Goal: Information Seeking & Learning: Learn about a topic

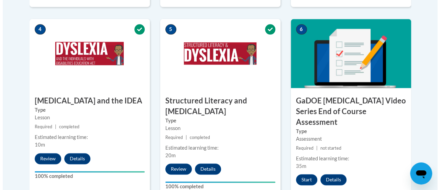
scroll to position [421, 0]
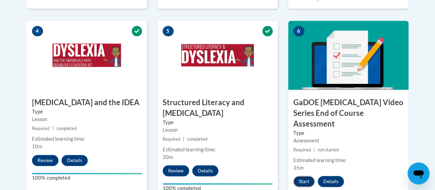
click at [303, 175] on button "Start" at bounding box center [304, 180] width 21 height 11
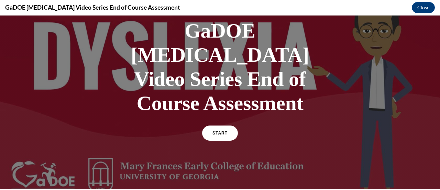
scroll to position [43, 0]
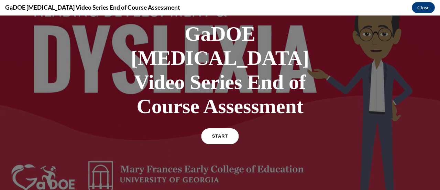
click at [223, 134] on span "START" at bounding box center [220, 136] width 16 height 5
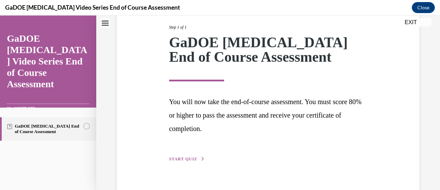
scroll to position [101, 0]
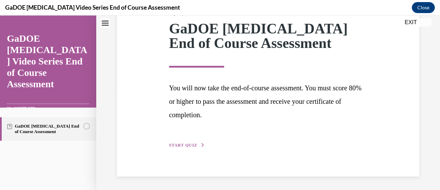
click at [187, 144] on span "START QUIZ" at bounding box center [183, 144] width 28 height 5
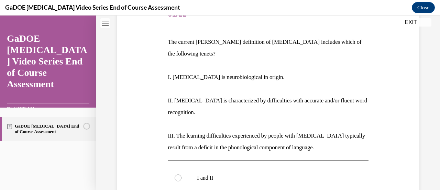
scroll to position [95, 0]
click at [232, 72] on p "I. [MEDICAL_DATA] is neurobiological in origin." at bounding box center [268, 78] width 201 height 12
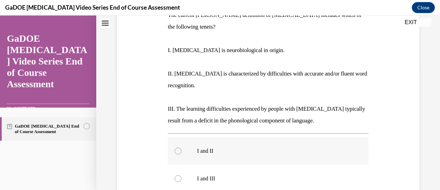
scroll to position [121, 0]
click at [320, 137] on label "I and II" at bounding box center [268, 151] width 201 height 28
click at [182, 148] on input "I and II" at bounding box center [178, 151] width 7 height 7
radio input "true"
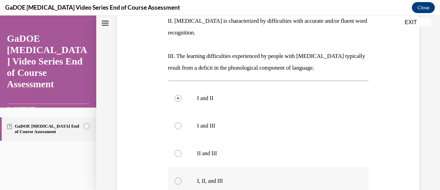
scroll to position [175, 0]
click at [315, 177] on p "I, II, and III" at bounding box center [274, 180] width 154 height 7
click at [182, 177] on input "I, II, and III" at bounding box center [178, 180] width 7 height 7
radio input "true"
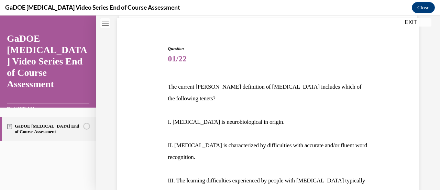
scroll to position [50, 0]
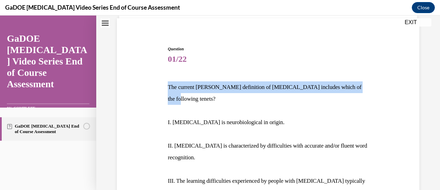
drag, startPoint x: 361, startPoint y: 86, endPoint x: 157, endPoint y: 84, distance: 203.7
copy p "The current [PERSON_NAME] definition of [MEDICAL_DATA] includes which of the fo…"
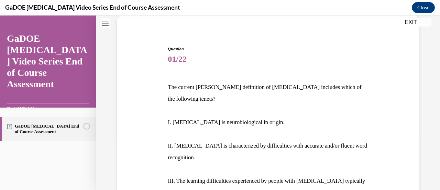
click at [286, 116] on p "I. [MEDICAL_DATA] is neurobiological in origin." at bounding box center [268, 122] width 201 height 12
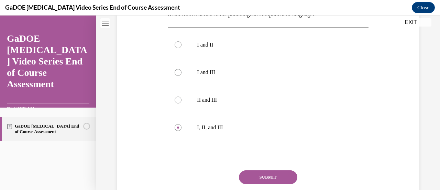
scroll to position [229, 0]
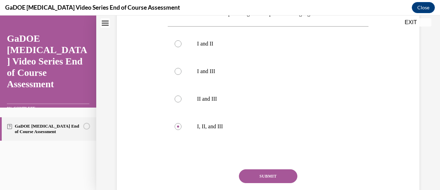
click at [280, 169] on button "SUBMIT" at bounding box center [268, 176] width 58 height 14
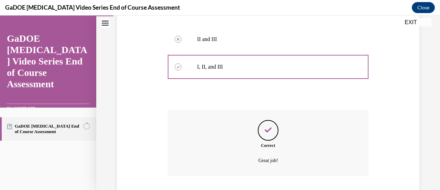
scroll to position [322, 0]
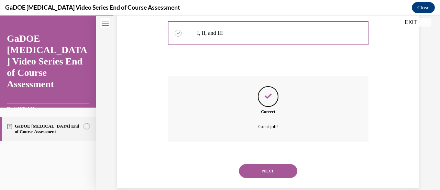
click at [280, 164] on button "NEXT" at bounding box center [268, 171] width 58 height 14
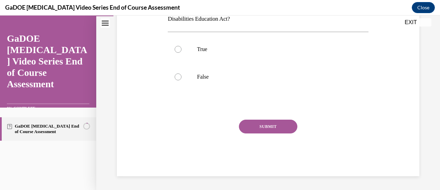
scroll to position [21, 0]
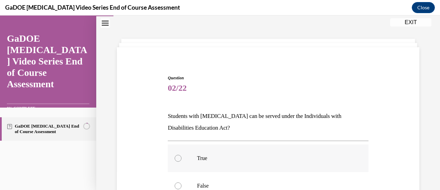
click at [273, 153] on label "True" at bounding box center [268, 158] width 201 height 28
click at [182, 155] on input "True" at bounding box center [178, 158] width 7 height 7
radio input "true"
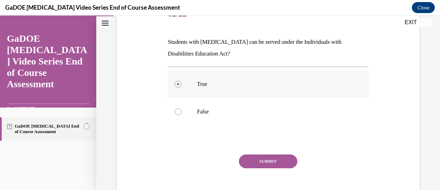
scroll to position [95, 0]
click at [273, 156] on button "SUBMIT" at bounding box center [268, 161] width 58 height 14
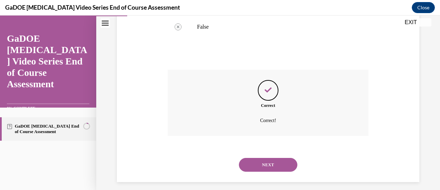
scroll to position [180, 0]
click at [273, 162] on button "NEXT" at bounding box center [268, 164] width 58 height 14
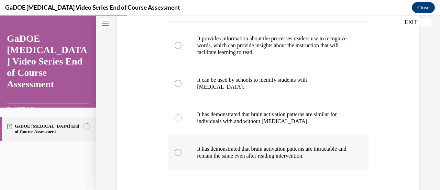
scroll to position [127, 0]
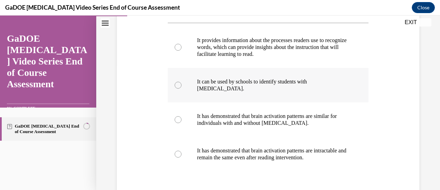
click at [177, 77] on label "It can be used by schools to identify students with [MEDICAL_DATA]." at bounding box center [268, 85] width 201 height 34
click at [177, 82] on input "It can be used by schools to identify students with [MEDICAL_DATA]." at bounding box center [178, 85] width 7 height 7
radio input "true"
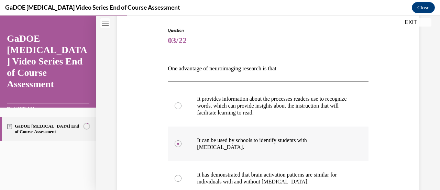
scroll to position [68, 0]
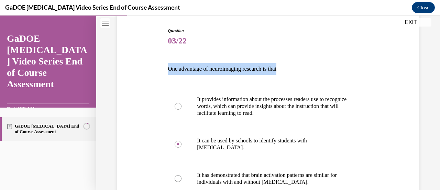
drag, startPoint x: 290, startPoint y: 70, endPoint x: 158, endPoint y: 72, distance: 132.5
click at [158, 72] on div "Question 03/22 One advantage of neuroimaging research is that It provides infor…" at bounding box center [268, 161] width 306 height 308
copy p "One advantage of neuroimaging research is that"
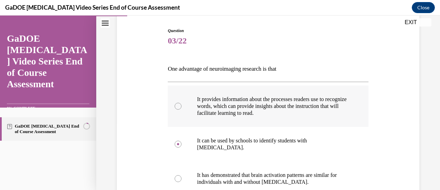
click at [284, 89] on label "It provides information about the processes readers use to recognize words, whi…" at bounding box center [268, 105] width 201 height 41
click at [182, 103] on input "It provides information about the processes readers use to recognize words, whi…" at bounding box center [178, 106] width 7 height 7
radio input "true"
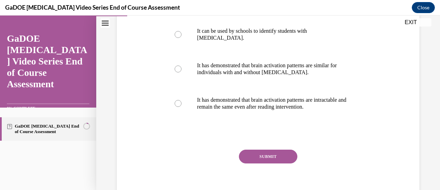
scroll to position [187, 0]
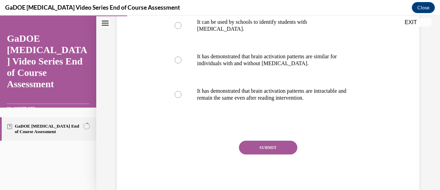
click at [280, 143] on button "SUBMIT" at bounding box center [268, 147] width 58 height 14
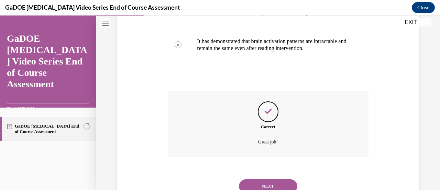
scroll to position [249, 0]
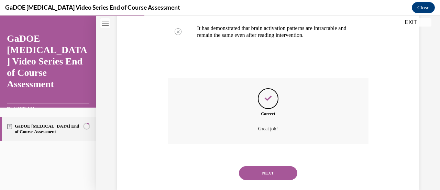
click at [278, 172] on button "NEXT" at bounding box center [268, 173] width 58 height 14
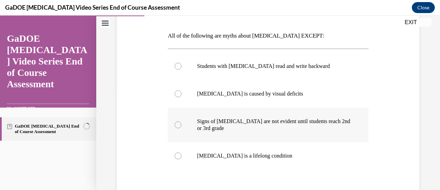
scroll to position [102, 0]
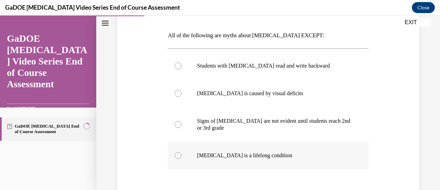
click at [302, 149] on label "[MEDICAL_DATA] is a lifelong condition" at bounding box center [268, 155] width 201 height 28
click at [182, 152] on input "[MEDICAL_DATA] is a lifelong condition" at bounding box center [178, 155] width 7 height 7
radio input "true"
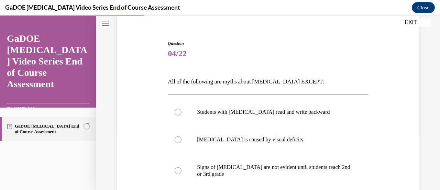
scroll to position [55, 0]
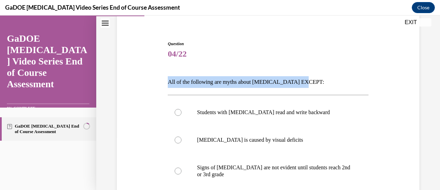
drag, startPoint x: 306, startPoint y: 81, endPoint x: 157, endPoint y: 82, distance: 148.3
click at [157, 82] on div "Question 04/22 All of the following are myths about [MEDICAL_DATA] EXCEPT: Stud…" at bounding box center [268, 160] width 306 height 281
copy p "All of the following are myths about [MEDICAL_DATA] EXCEPT:"
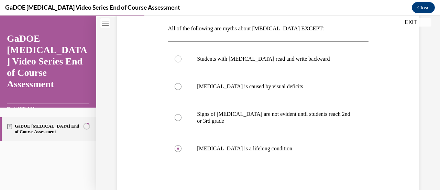
click at [145, 138] on div "Question 04/22 All of the following are myths about [MEDICAL_DATA] EXCEPT: Stud…" at bounding box center [268, 107] width 306 height 281
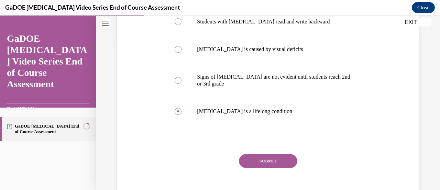
scroll to position [156, 0]
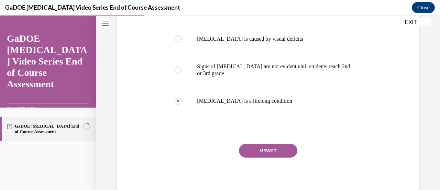
click at [245, 151] on button "SUBMIT" at bounding box center [268, 150] width 58 height 14
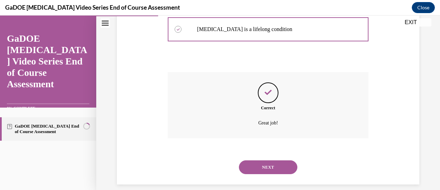
scroll to position [228, 0]
click at [269, 164] on button "NEXT" at bounding box center [268, 167] width 58 height 14
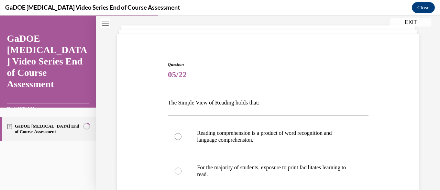
scroll to position [33, 0]
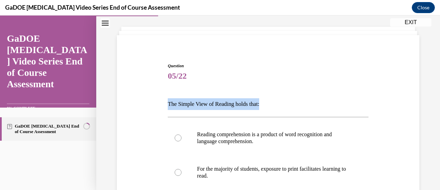
drag, startPoint x: 265, startPoint y: 104, endPoint x: 154, endPoint y: 106, distance: 110.8
click at [154, 106] on div "Question 05/22 The Simple View of Reading holds that: Reading comprehension is …" at bounding box center [268, 189] width 306 height 295
copy p "The Simple View of Reading holds that:"
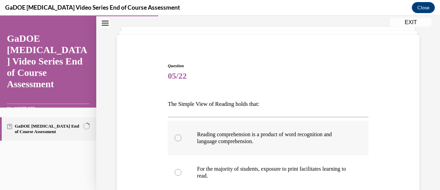
click at [254, 141] on p "Reading comprehension is a product of word recognition and language comprehensi…" at bounding box center [274, 138] width 154 height 14
click at [182, 141] on input "Reading comprehension is a product of word recognition and language comprehensi…" at bounding box center [178, 137] width 7 height 7
radio input "true"
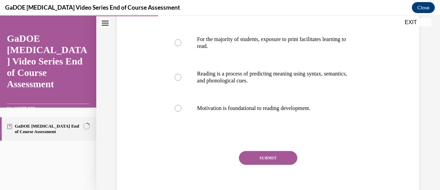
scroll to position [163, 0]
click at [262, 155] on button "SUBMIT" at bounding box center [268, 157] width 58 height 14
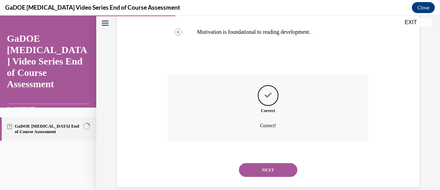
scroll to position [239, 0]
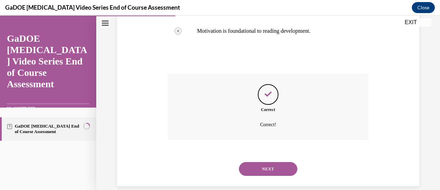
click at [274, 168] on button "NEXT" at bounding box center [268, 169] width 58 height 14
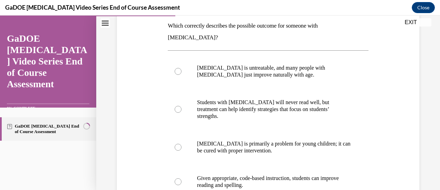
scroll to position [111, 0]
click at [296, 164] on label "Given appropriate, code-based instruction, students can improve reading and spe…" at bounding box center [268, 181] width 201 height 34
click at [182, 178] on input "Given appropriate, code-based instruction, students can improve reading and spe…" at bounding box center [178, 181] width 7 height 7
radio input "true"
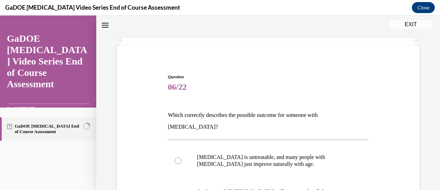
scroll to position [18, 0]
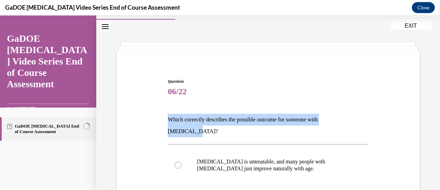
drag, startPoint x: 356, startPoint y: 119, endPoint x: 160, endPoint y: 124, distance: 196.2
copy p "Which correctly describes the possible outcome for someone with [MEDICAL_DATA]?"
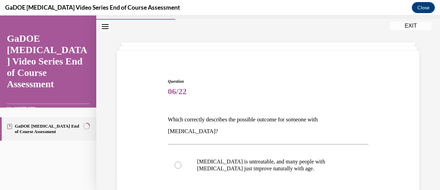
click at [271, 94] on span "06/22" at bounding box center [268, 91] width 201 height 14
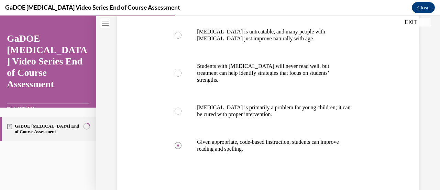
scroll to position [148, 0]
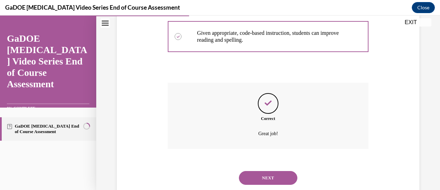
click at [269, 171] on button "NEXT" at bounding box center [268, 178] width 58 height 14
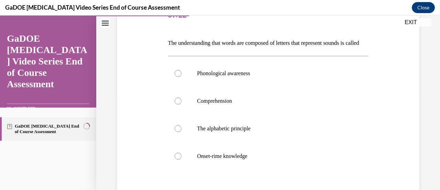
scroll to position [94, 0]
click at [233, 131] on p "The alphabetic principle" at bounding box center [274, 128] width 154 height 7
click at [182, 131] on input "The alphabetic principle" at bounding box center [178, 128] width 7 height 7
radio input "true"
drag, startPoint x: 184, startPoint y: 57, endPoint x: 163, endPoint y: 44, distance: 24.4
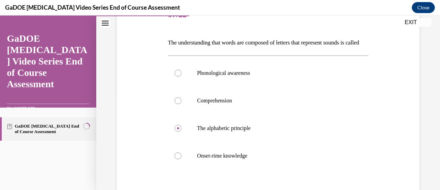
click at [163, 44] on div "Question 07/22 The understanding that words are composed of letters that repres…" at bounding box center [268, 118] width 306 height 274
copy p "The understanding that words are composed of letters that represent sounds is c…"
click at [158, 103] on div "Question 07/22 The understanding that words are composed of letters that repres…" at bounding box center [268, 118] width 306 height 274
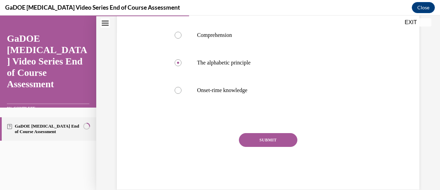
scroll to position [164, 0]
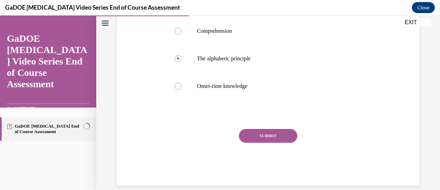
click at [246, 142] on button "SUBMIT" at bounding box center [268, 136] width 58 height 14
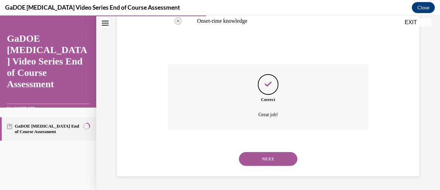
scroll to position [236, 0]
click at [252, 162] on button "NEXT" at bounding box center [268, 159] width 58 height 14
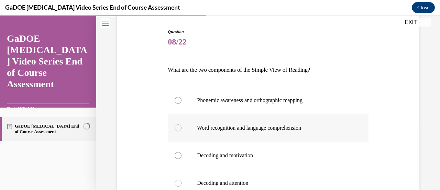
scroll to position [67, 0]
click at [303, 126] on p "Word recognition and language comprehension" at bounding box center [274, 127] width 154 height 7
click at [182, 126] on input "Word recognition and language comprehension" at bounding box center [178, 127] width 7 height 7
radio input "true"
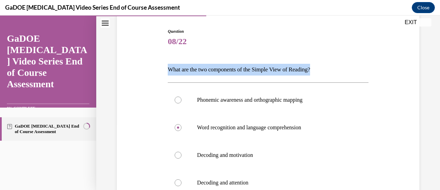
drag, startPoint x: 334, startPoint y: 65, endPoint x: 141, endPoint y: 70, distance: 193.8
click at [141, 70] on div "Question 08/22 What are the two components of the Simple View of Reading? Phone…" at bounding box center [268, 145] width 306 height 274
copy p "What are the two components of the Simple View of Reading?"
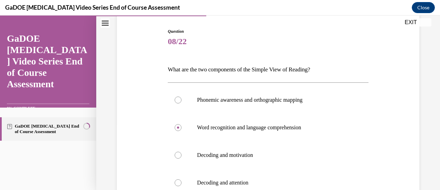
click at [137, 111] on div "Question 08/22 What are the two components of the Simple View of Reading? Phone…" at bounding box center [268, 145] width 306 height 274
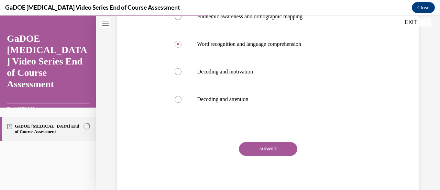
scroll to position [152, 0]
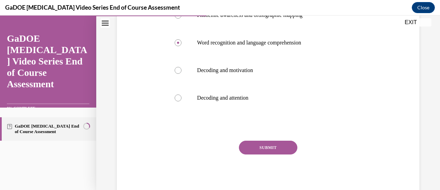
click at [247, 146] on button "SUBMIT" at bounding box center [268, 147] width 58 height 14
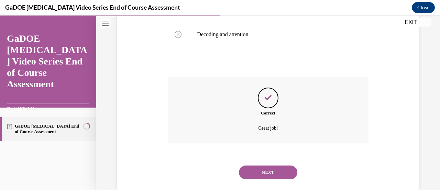
scroll to position [216, 0]
click at [255, 165] on button "NEXT" at bounding box center [268, 171] width 58 height 14
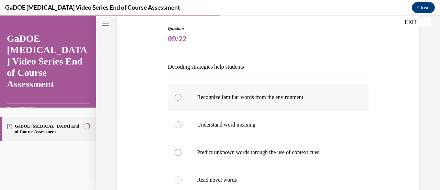
scroll to position [67, 0]
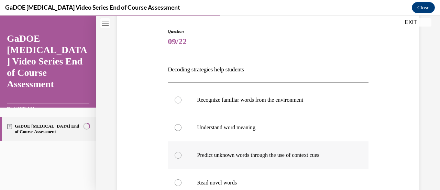
click at [262, 144] on label "Predict unknown words through the use of context cues" at bounding box center [268, 155] width 201 height 28
click at [182, 151] on input "Predict unknown words through the use of context cues" at bounding box center [178, 154] width 7 height 7
radio input "true"
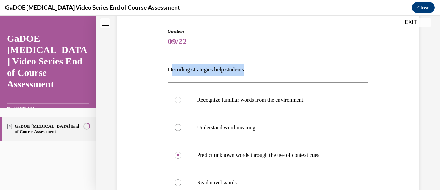
drag, startPoint x: 256, startPoint y: 70, endPoint x: 170, endPoint y: 73, distance: 85.7
click at [170, 73] on p "Decoding strategies help students" at bounding box center [268, 70] width 201 height 12
drag, startPoint x: 258, startPoint y: 70, endPoint x: 163, endPoint y: 74, distance: 95.1
click at [163, 74] on div "Question 09/22 Decoding strategies help students Recognize familiar words from …" at bounding box center [268, 145] width 306 height 274
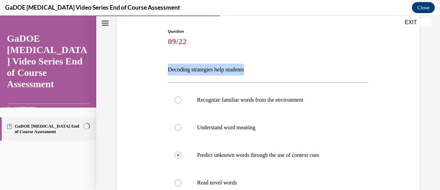
copy p "Decoding strategies help students"
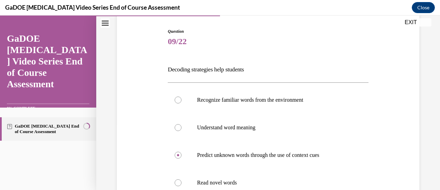
click at [156, 106] on div "Question 09/22 Decoding strategies help students Recognize familiar words from …" at bounding box center [268, 145] width 306 height 274
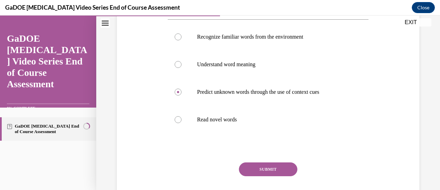
scroll to position [131, 0]
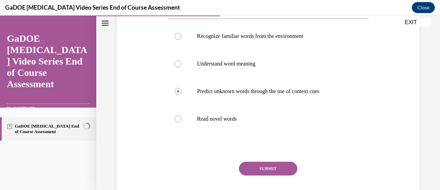
click at [267, 165] on button "SUBMIT" at bounding box center [268, 168] width 58 height 14
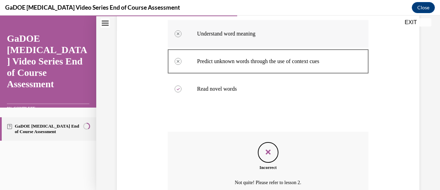
scroll to position [228, 0]
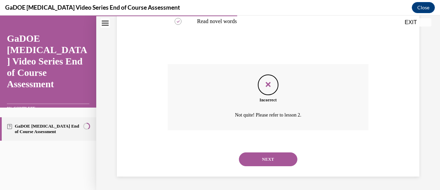
click at [274, 154] on button "NEXT" at bounding box center [268, 159] width 58 height 14
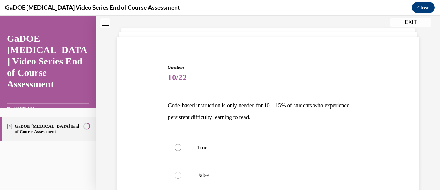
scroll to position [32, 0]
click at [292, 127] on div "Question 10/22 Code-based instruction is only needed for 10 – 15% of students w…" at bounding box center [268, 169] width 201 height 210
drag, startPoint x: 289, startPoint y: 118, endPoint x: 164, endPoint y: 105, distance: 125.6
click at [164, 105] on div "Question 10/22 Code-based instruction is only needed for 10 – 15% of students w…" at bounding box center [268, 158] width 306 height 231
copy p "Code-based instruction is only needed for 10 – 15% of students who experience p…"
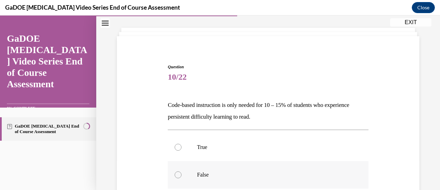
click at [181, 172] on label "False" at bounding box center [268, 175] width 201 height 28
click at [181, 172] on input "False" at bounding box center [178, 174] width 7 height 7
radio input "true"
click at [134, 164] on div "Question 10/22 Code-based instruction is only needed for 10 – 15% of students w…" at bounding box center [268, 158] width 306 height 231
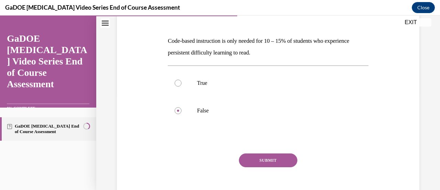
scroll to position [96, 0]
click at [259, 159] on button "SUBMIT" at bounding box center [268, 160] width 58 height 14
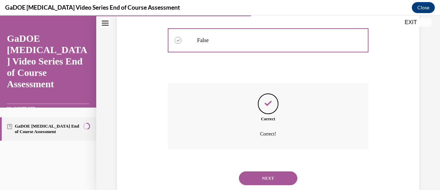
click at [260, 175] on button "NEXT" at bounding box center [268, 178] width 58 height 14
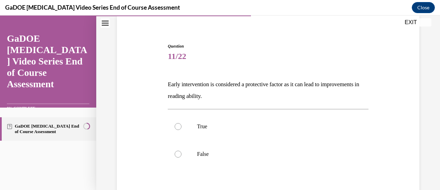
scroll to position [54, 0]
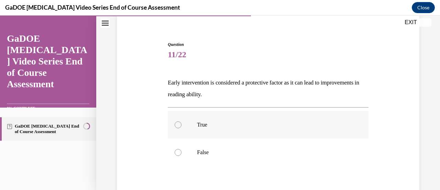
click at [258, 127] on p "True" at bounding box center [274, 124] width 154 height 7
click at [182, 127] on input "True" at bounding box center [178, 124] width 7 height 7
radio input "true"
click at [134, 135] on div "Question 11/22 Early intervention is considered a protective factor as it can l…" at bounding box center [268, 136] width 306 height 231
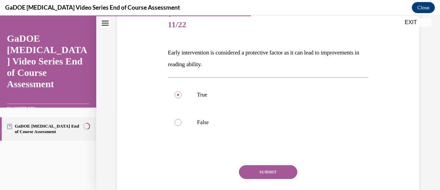
scroll to position [109, 0]
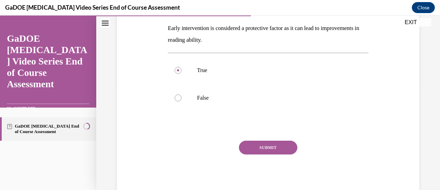
click at [249, 145] on button "SUBMIT" at bounding box center [268, 147] width 58 height 14
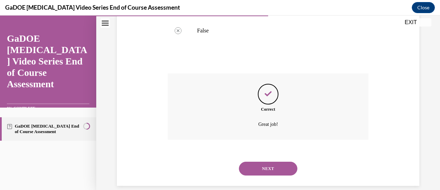
click at [255, 166] on button "NEXT" at bounding box center [268, 168] width 58 height 14
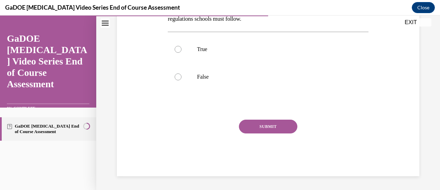
scroll to position [21, 0]
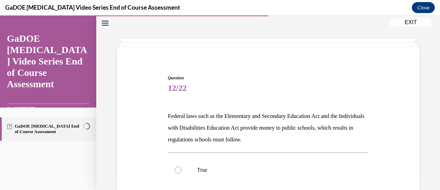
drag, startPoint x: 291, startPoint y: 140, endPoint x: 162, endPoint y: 119, distance: 130.7
click at [162, 119] on div "Question 12/22 Federal laws such as the Elementary and Secondary Education Act …" at bounding box center [268, 175] width 306 height 242
copy p "Federal laws such as the Elementary and Secondary Education Act and the Individ…"
click at [128, 136] on div "Question 12/22 Federal laws such as the Elementary and Secondary Education Act …" at bounding box center [268, 175] width 306 height 242
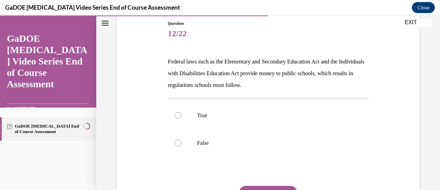
scroll to position [76, 0]
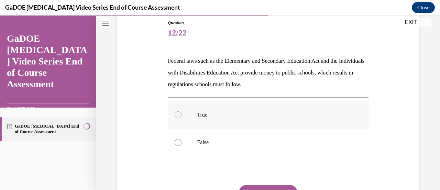
click at [172, 117] on label "True" at bounding box center [268, 115] width 201 height 28
click at [175, 117] on input "True" at bounding box center [178, 114] width 7 height 7
radio input "true"
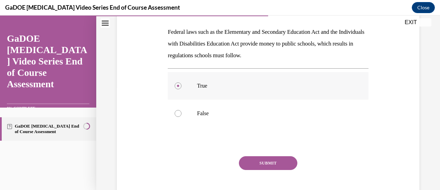
scroll to position [106, 0]
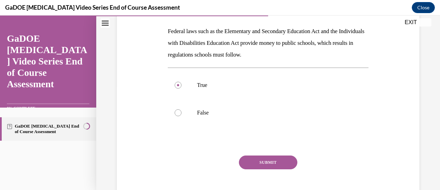
click at [249, 160] on button "SUBMIT" at bounding box center [268, 162] width 58 height 14
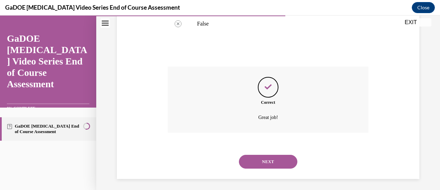
click at [250, 159] on button "NEXT" at bounding box center [268, 162] width 58 height 14
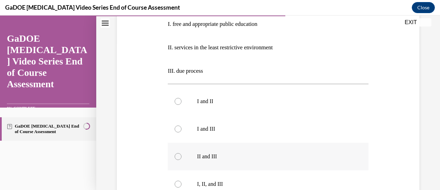
scroll to position [149, 0]
click at [179, 181] on div at bounding box center [178, 183] width 7 height 7
click at [179, 181] on input "I, II, and III" at bounding box center [178, 183] width 7 height 7
radio input "true"
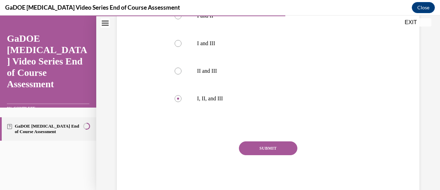
scroll to position [234, 0]
click at [262, 144] on button "SUBMIT" at bounding box center [268, 148] width 58 height 14
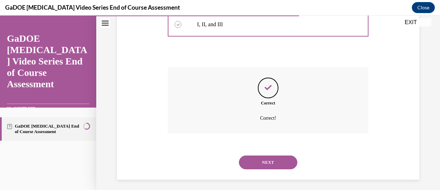
scroll to position [309, 0]
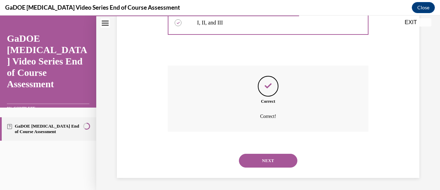
click at [263, 159] on button "NEXT" at bounding box center [268, 160] width 58 height 14
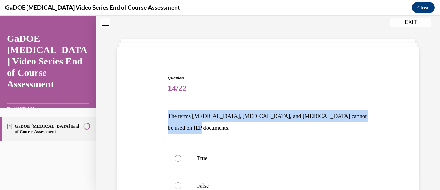
drag, startPoint x: 200, startPoint y: 129, endPoint x: 161, endPoint y: 115, distance: 41.5
click at [161, 115] on div "Question 14/22 The terms [MEDICAL_DATA], [MEDICAL_DATA], and [MEDICAL_DATA] can…" at bounding box center [268, 169] width 306 height 231
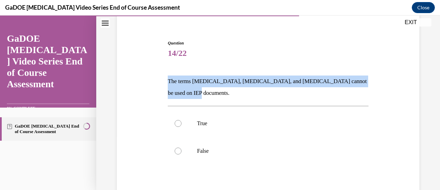
scroll to position [57, 0]
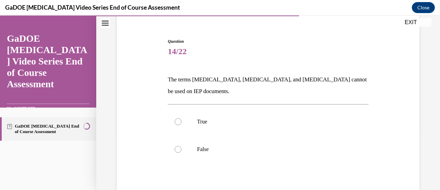
click at [157, 131] on div "Question 14/22 The terms [MEDICAL_DATA], [MEDICAL_DATA], and [MEDICAL_DATA] can…" at bounding box center [268, 133] width 306 height 231
click at [176, 150] on div at bounding box center [178, 149] width 7 height 7
click at [176, 150] on input "False" at bounding box center [178, 149] width 7 height 7
radio input "true"
click at [150, 148] on div "Question 14/22 The terms [MEDICAL_DATA], [MEDICAL_DATA], and [MEDICAL_DATA] can…" at bounding box center [268, 133] width 306 height 231
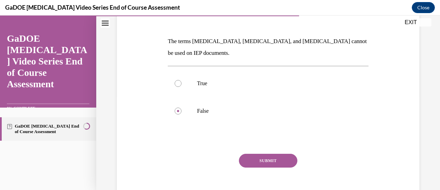
scroll to position [105, 0]
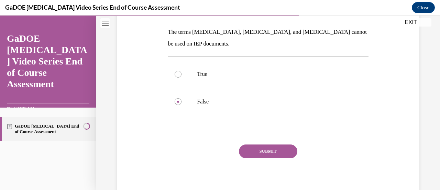
click at [267, 155] on button "SUBMIT" at bounding box center [268, 151] width 58 height 14
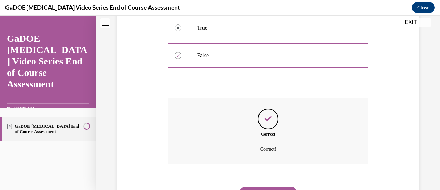
scroll to position [185, 0]
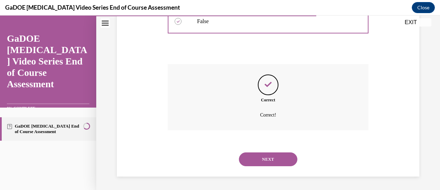
click at [258, 156] on button "NEXT" at bounding box center [268, 159] width 58 height 14
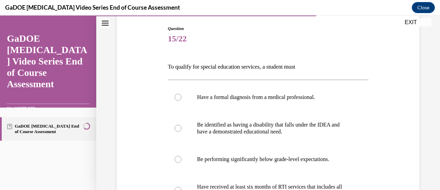
scroll to position [70, 0]
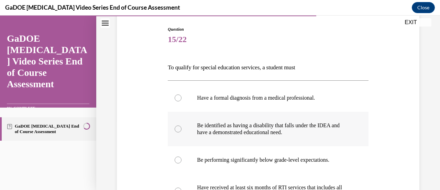
click at [182, 128] on label "Be identified as having a disability that falls under the IDEA and have a demon…" at bounding box center [268, 128] width 201 height 34
click at [182, 128] on input "Be identified as having a disability that falls under the IDEA and have a demon…" at bounding box center [178, 128] width 7 height 7
radio input "true"
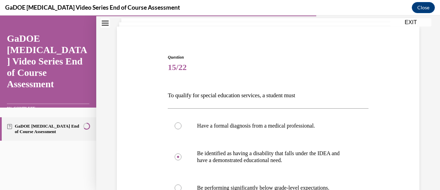
scroll to position [41, 0]
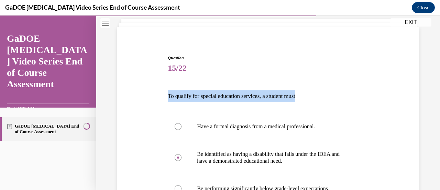
drag, startPoint x: 306, startPoint y: 95, endPoint x: 149, endPoint y: 98, distance: 157.3
click at [149, 98] on div "Question 15/22 To qualify for special education services, a student must Have a…" at bounding box center [268, 178] width 306 height 288
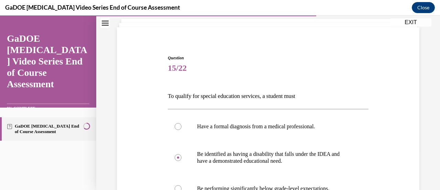
click at [147, 136] on div "Question 15/22 To qualify for special education services, a student must Have a…" at bounding box center [268, 178] width 306 height 288
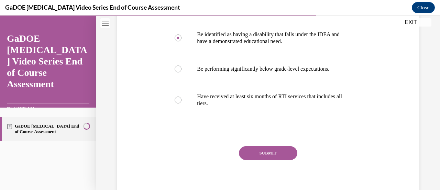
scroll to position [161, 0]
click at [250, 149] on button "SUBMIT" at bounding box center [268, 153] width 58 height 14
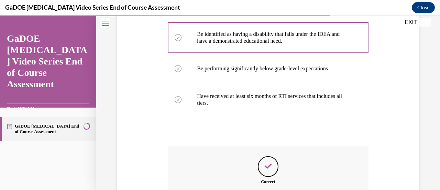
scroll to position [220, 0]
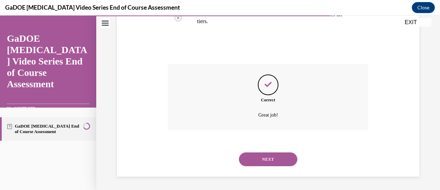
click at [244, 161] on button "NEXT" at bounding box center [268, 159] width 58 height 14
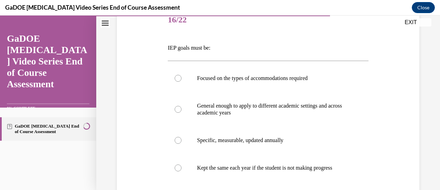
scroll to position [89, 0]
click at [177, 140] on div at bounding box center [178, 139] width 7 height 7
click at [177, 140] on input "Specific, measurable, updated annually" at bounding box center [178, 139] width 7 height 7
radio input "true"
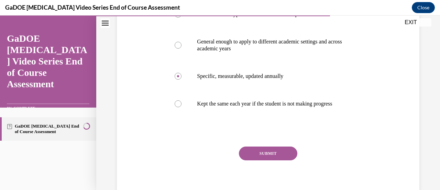
scroll to position [153, 0]
click at [256, 157] on button "SUBMIT" at bounding box center [268, 153] width 58 height 14
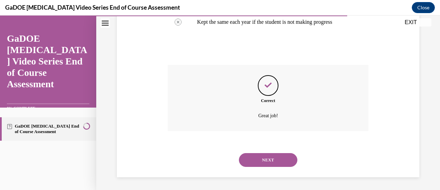
click at [250, 164] on button "NEXT" at bounding box center [268, 160] width 58 height 14
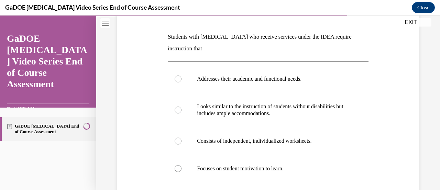
scroll to position [105, 0]
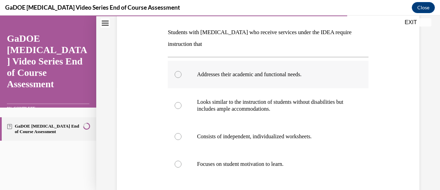
click at [175, 79] on label "Addresses their academic and functional needs." at bounding box center [268, 75] width 201 height 28
click at [175, 78] on input "Addresses their academic and functional needs." at bounding box center [178, 74] width 7 height 7
radio input "true"
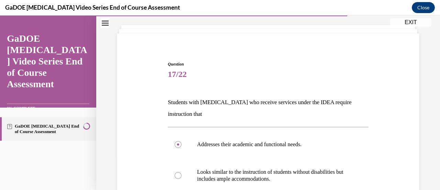
scroll to position [34, 0]
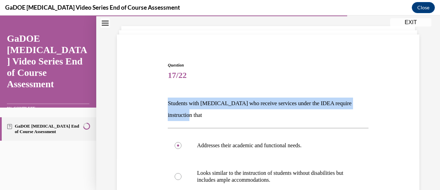
drag, startPoint x: 178, startPoint y: 117, endPoint x: 160, endPoint y: 102, distance: 23.0
click at [160, 102] on div "Question 17/22 Students with [MEDICAL_DATA] who receive services under the IDEA…" at bounding box center [268, 187] width 306 height 292
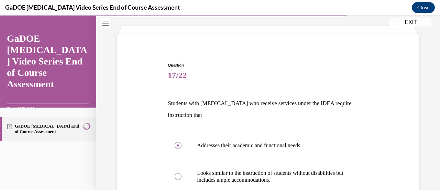
click at [140, 139] on div "Question 17/22 Students with [MEDICAL_DATA] who receive services under the IDEA…" at bounding box center [268, 187] width 306 height 292
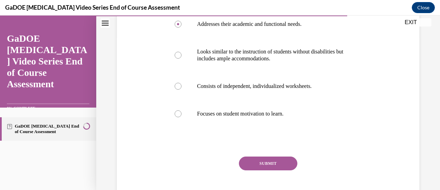
scroll to position [157, 0]
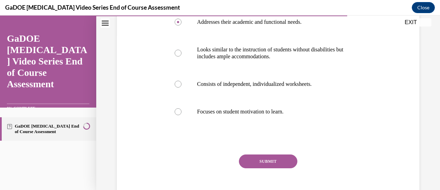
click at [249, 159] on button "SUBMIT" at bounding box center [268, 161] width 58 height 14
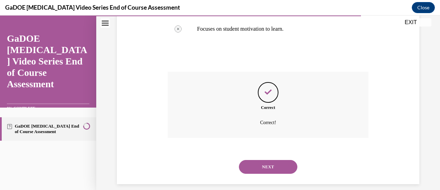
click at [253, 164] on button "NEXT" at bounding box center [268, 167] width 58 height 14
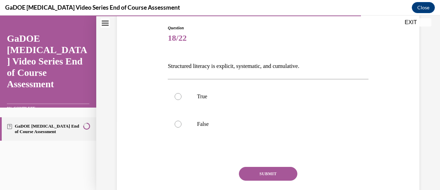
scroll to position [71, 0]
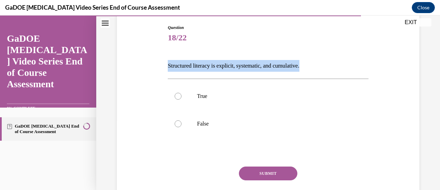
drag, startPoint x: 310, startPoint y: 65, endPoint x: 163, endPoint y: 71, distance: 147.1
click at [163, 71] on div "Question 18/22 Structured literacy is explicit, systematic, and cumulative. Tru…" at bounding box center [268, 113] width 306 height 219
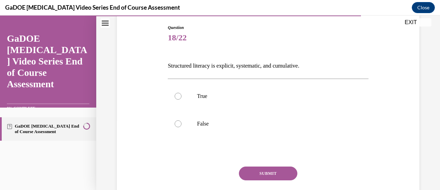
click at [147, 98] on div "Question 18/22 Structured literacy is explicit, systematic, and cumulative. Tru…" at bounding box center [268, 113] width 306 height 219
click at [179, 93] on div at bounding box center [178, 96] width 7 height 7
click at [179, 93] on input "True" at bounding box center [178, 96] width 7 height 7
radio input "true"
click at [265, 174] on button "SUBMIT" at bounding box center [268, 173] width 58 height 14
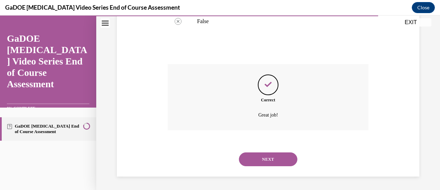
click at [269, 162] on button "NEXT" at bounding box center [268, 159] width 58 height 14
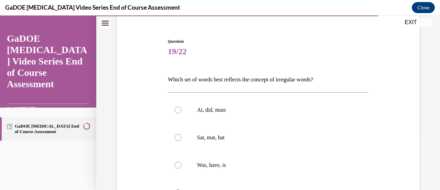
scroll to position [57, 0]
drag, startPoint x: 168, startPoint y: 80, endPoint x: 348, endPoint y: 88, distance: 179.8
click at [348, 88] on div "Question 19/22 Which set of words best reflects the concept of irregular words?…" at bounding box center [268, 165] width 201 height 253
click at [321, 75] on p "Which set of words best reflects the concept of irregular words?" at bounding box center [268, 80] width 201 height 12
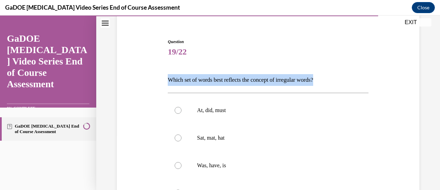
drag, startPoint x: 330, startPoint y: 80, endPoint x: 168, endPoint y: 82, distance: 161.7
click at [168, 82] on p "Which set of words best reflects the concept of irregular words?" at bounding box center [268, 80] width 201 height 12
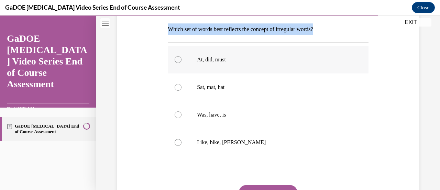
scroll to position [108, 0]
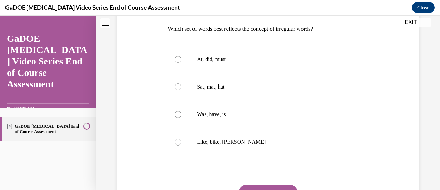
click at [160, 130] on div "Question 19/22 Which set of words best reflects the concept of irregular words?…" at bounding box center [268, 104] width 306 height 274
click at [180, 116] on label "Was, have, is" at bounding box center [268, 114] width 201 height 28
click at [180, 116] on input "Was, have, is" at bounding box center [178, 114] width 7 height 7
radio input "true"
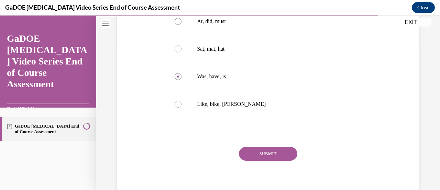
click at [257, 148] on button "SUBMIT" at bounding box center [268, 154] width 58 height 14
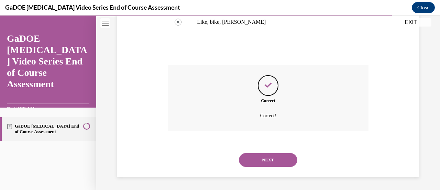
scroll to position [228, 0]
click at [259, 157] on button "NEXT" at bounding box center [268, 159] width 58 height 14
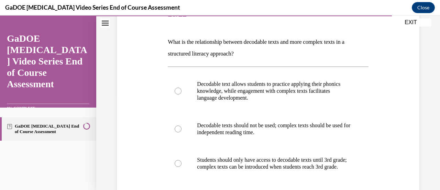
scroll to position [94, 0]
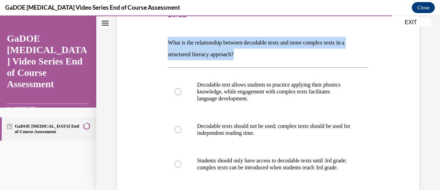
drag, startPoint x: 239, startPoint y: 56, endPoint x: 165, endPoint y: 41, distance: 76.1
click at [165, 41] on div "Question 20/22 What is the relationship between decodable texts and more comple…" at bounding box center [268, 141] width 306 height 320
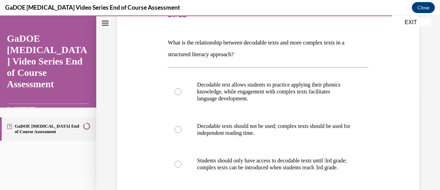
click at [152, 89] on div "Question 20/22 What is the relationship between decodable texts and more comple…" at bounding box center [268, 141] width 306 height 320
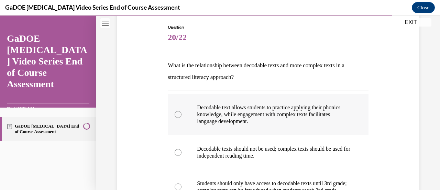
scroll to position [72, 0]
click at [175, 118] on label "Decodable text allows students to practice applying their phonics knowledge, wh…" at bounding box center [268, 113] width 201 height 41
click at [175, 117] on input "Decodable text allows students to practice applying their phonics knowledge, wh…" at bounding box center [178, 113] width 7 height 7
radio input "true"
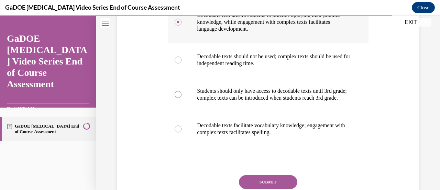
scroll to position [166, 0]
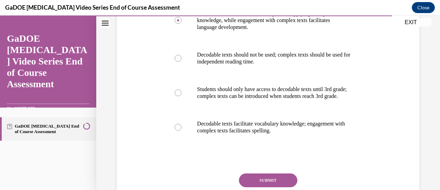
click at [266, 183] on button "SUBMIT" at bounding box center [268, 180] width 58 height 14
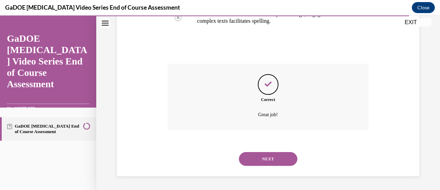
click at [268, 161] on button "NEXT" at bounding box center [268, 159] width 58 height 14
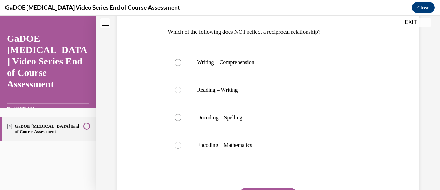
scroll to position [105, 0]
click at [177, 144] on div at bounding box center [178, 144] width 7 height 7
click at [177, 144] on input "Encoding – Mathematics" at bounding box center [178, 144] width 7 height 7
radio input "true"
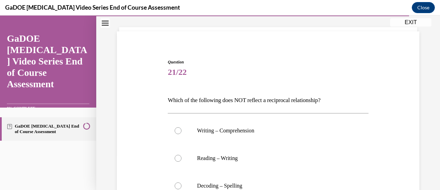
scroll to position [31, 0]
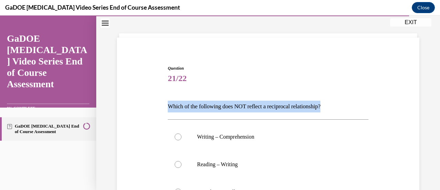
drag, startPoint x: 331, startPoint y: 107, endPoint x: 166, endPoint y: 110, distance: 165.5
click at [166, 110] on div "Question 21/22 Which of the following does NOT reflect a reciprocal relationshi…" at bounding box center [268, 187] width 204 height 264
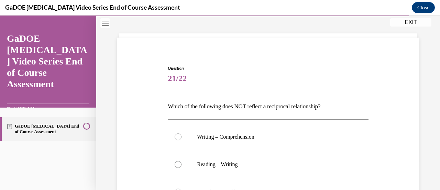
click at [124, 163] on div "Question 21/22 Which of the following does NOT reflect a reciprocal relationshi…" at bounding box center [268, 181] width 306 height 274
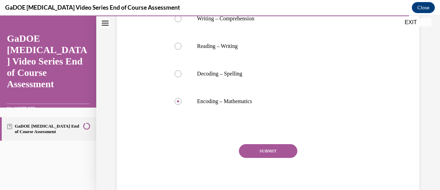
scroll to position [152, 0]
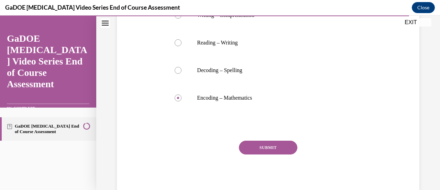
click at [260, 147] on button "SUBMIT" at bounding box center [268, 147] width 58 height 14
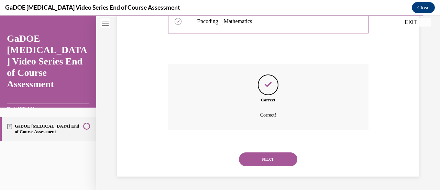
click at [263, 156] on button "NEXT" at bounding box center [268, 159] width 58 height 14
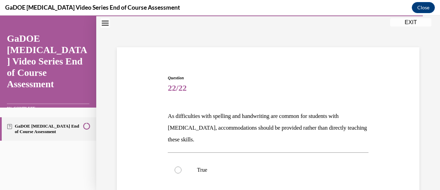
scroll to position [51, 0]
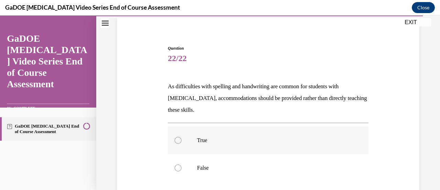
click at [188, 140] on label "True" at bounding box center [268, 140] width 201 height 28
click at [182, 140] on input "True" at bounding box center [178, 140] width 7 height 7
radio input "true"
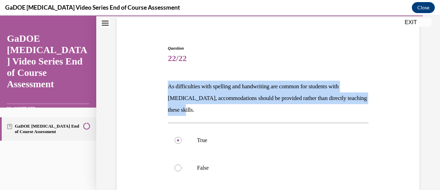
drag, startPoint x: 198, startPoint y: 111, endPoint x: 168, endPoint y: 86, distance: 39.0
click at [168, 86] on p "As difficulties with spelling and handwriting are common for students with [MED…" at bounding box center [268, 98] width 201 height 35
click at [153, 92] on div "Question 22/22 As difficulties with spelling and handwriting are common for stu…" at bounding box center [268, 145] width 306 height 242
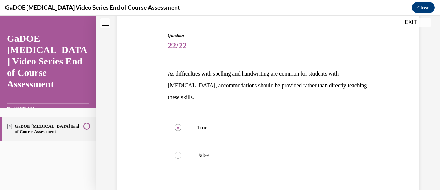
scroll to position [64, 0]
click at [180, 150] on label "False" at bounding box center [268, 155] width 201 height 28
click at [180, 151] on input "False" at bounding box center [178, 154] width 7 height 7
radio input "true"
click at [144, 116] on div "Question 22/22 As difficulties with spelling and handwriting are common for stu…" at bounding box center [268, 132] width 306 height 242
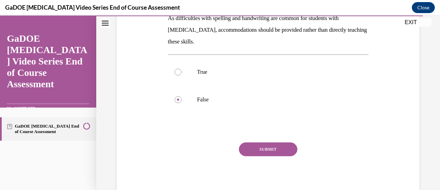
scroll to position [120, 0]
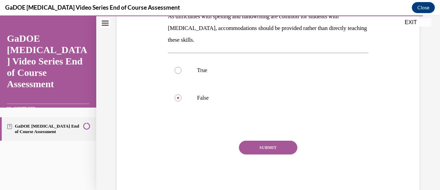
click at [266, 149] on button "SUBMIT" at bounding box center [268, 147] width 58 height 14
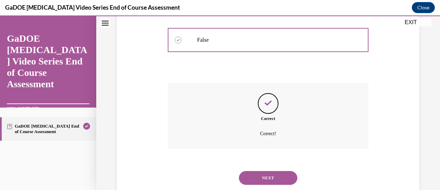
scroll to position [182, 0]
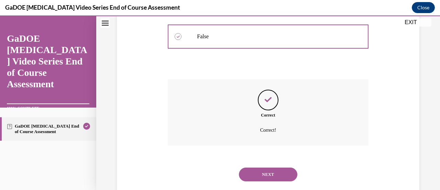
click at [266, 169] on button "NEXT" at bounding box center [268, 174] width 58 height 14
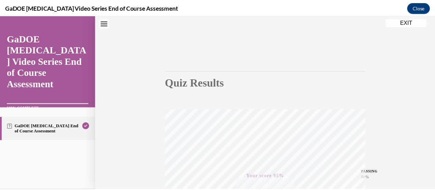
scroll to position [0, 0]
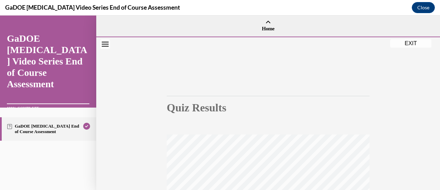
click at [414, 42] on button "EXIT" at bounding box center [411, 43] width 41 height 8
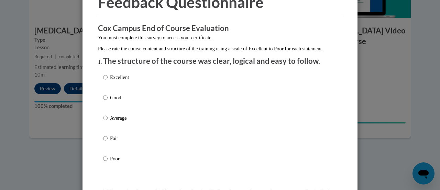
scroll to position [41, 0]
click at [103, 81] on input "Excellent" at bounding box center [105, 77] width 4 height 8
radio input "true"
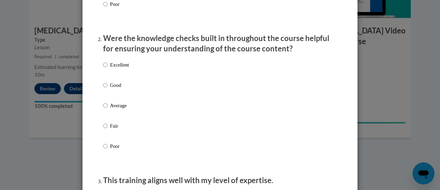
scroll to position [195, 0]
click at [103, 68] on input "Excellent" at bounding box center [105, 65] width 4 height 8
radio input "true"
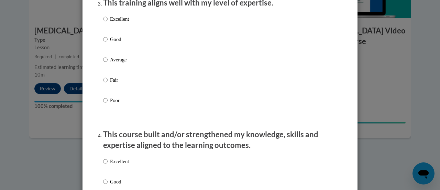
scroll to position [377, 0]
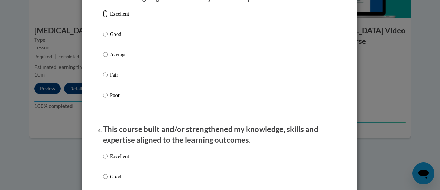
click at [103, 18] on input "Excellent" at bounding box center [105, 14] width 4 height 8
radio input "true"
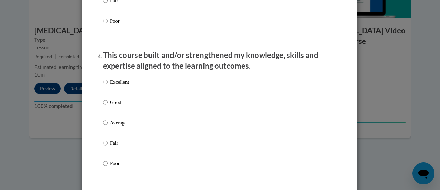
scroll to position [453, 0]
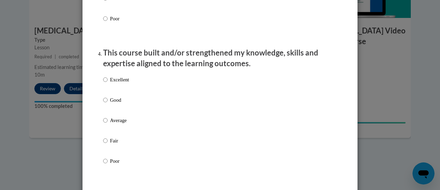
click at [105, 85] on label "Excellent" at bounding box center [116, 85] width 26 height 19
click at [105, 83] on input "Excellent" at bounding box center [105, 80] width 4 height 8
radio input "true"
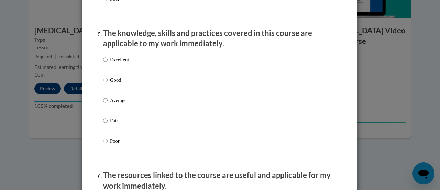
scroll to position [622, 0]
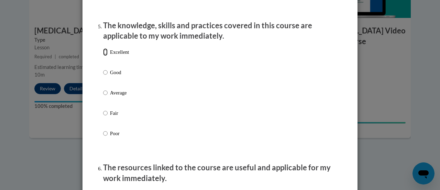
click at [103, 56] on input "Excellent" at bounding box center [105, 52] width 4 height 8
radio input "true"
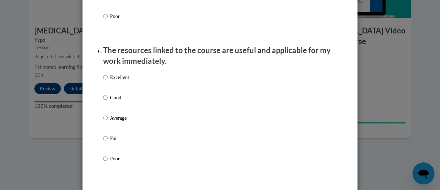
scroll to position [744, 0]
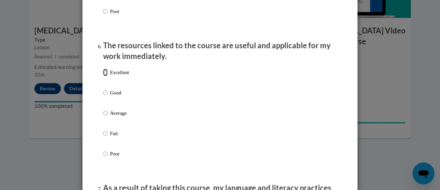
click at [104, 76] on input "Excellent" at bounding box center [105, 72] width 4 height 8
radio input "true"
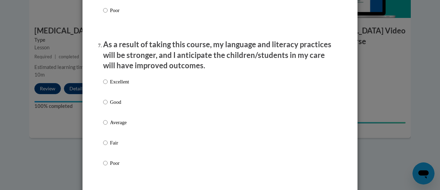
scroll to position [888, 0]
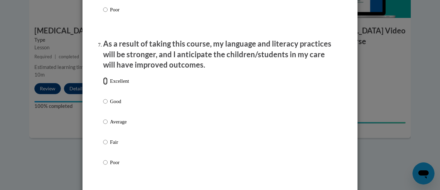
click at [104, 85] on input "Excellent" at bounding box center [105, 81] width 4 height 8
radio input "true"
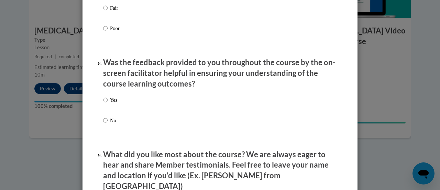
scroll to position [1022, 0]
click at [103, 103] on input "Yes" at bounding box center [105, 100] width 4 height 8
radio input "true"
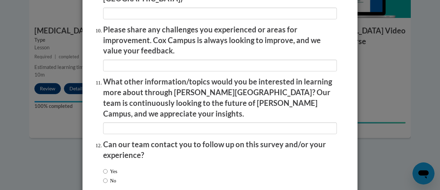
scroll to position [1241, 0]
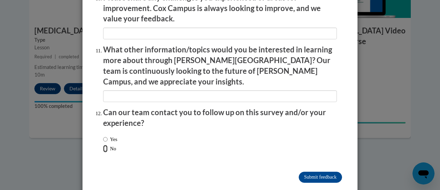
click at [103, 145] on input "No" at bounding box center [105, 149] width 4 height 8
radio input "true"
click at [324, 171] on input "Submit feedback" at bounding box center [320, 176] width 43 height 11
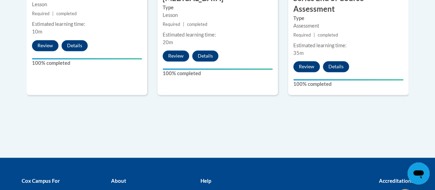
scroll to position [535, 0]
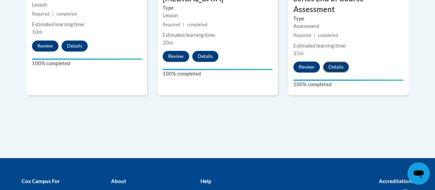
click at [329, 61] on button "Details" at bounding box center [336, 66] width 26 height 11
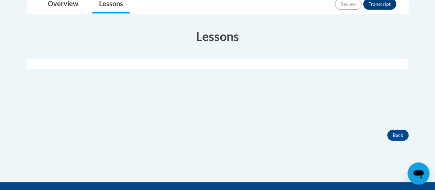
scroll to position [178, 0]
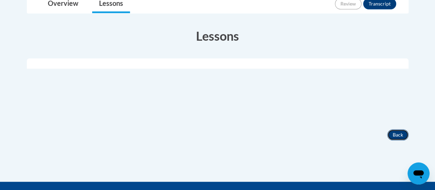
click at [394, 131] on button "Back" at bounding box center [397, 134] width 21 height 11
